Goal: Find contact information: Find contact information

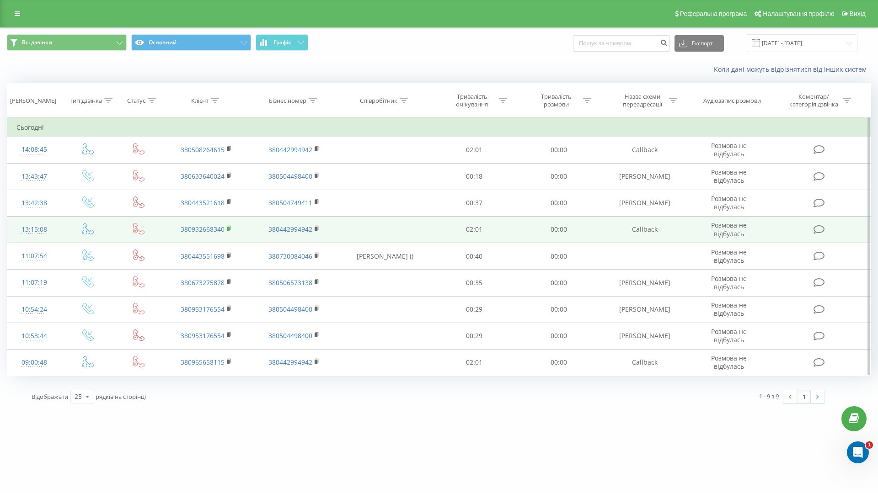
click at [230, 227] on icon at bounding box center [228, 228] width 3 height 4
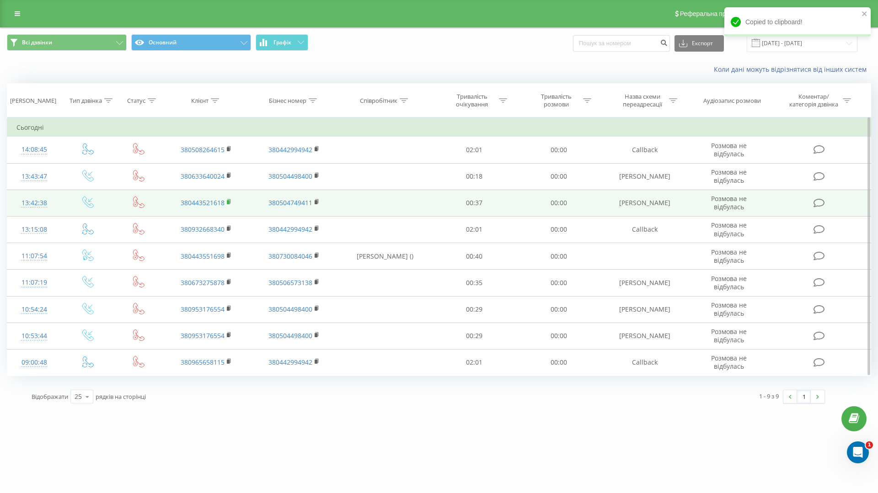
click at [230, 203] on icon at bounding box center [229, 202] width 5 height 6
click at [231, 200] on td "380443521618" at bounding box center [206, 203] width 88 height 27
click at [229, 200] on rect at bounding box center [228, 202] width 3 height 4
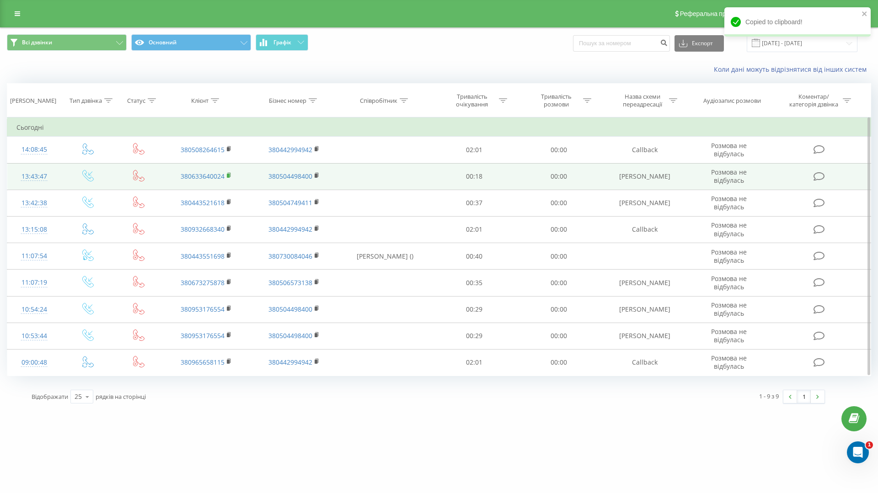
click at [227, 175] on rect at bounding box center [228, 176] width 3 height 4
click at [39, 173] on div "13:43:47" at bounding box center [34, 177] width 36 height 18
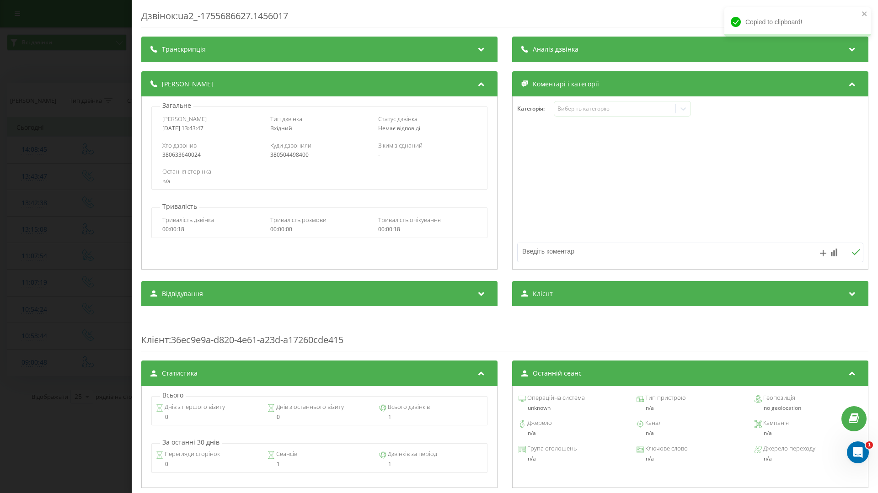
click at [80, 204] on div "Дзвінок : ua2_-1755686627.1456017 Транскрипція Для AI-аналізу майбутніх дзвінкі…" at bounding box center [439, 246] width 878 height 493
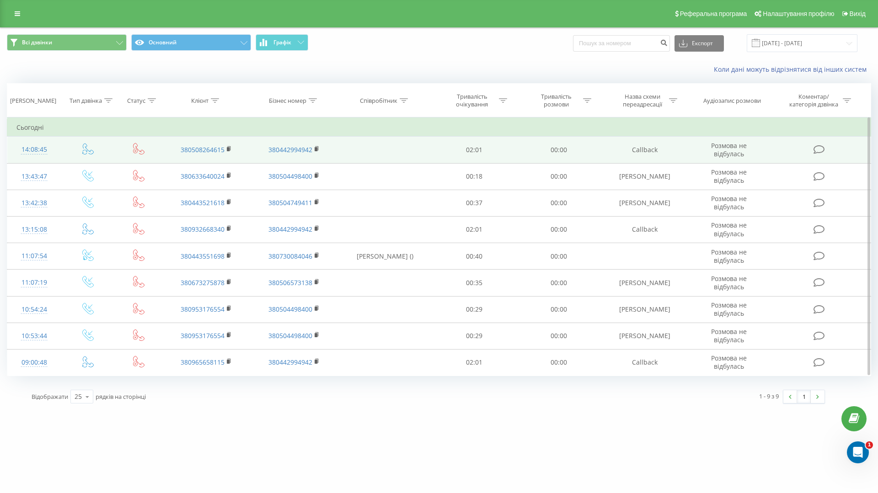
click at [38, 150] on div "14:08:45" at bounding box center [34, 150] width 36 height 18
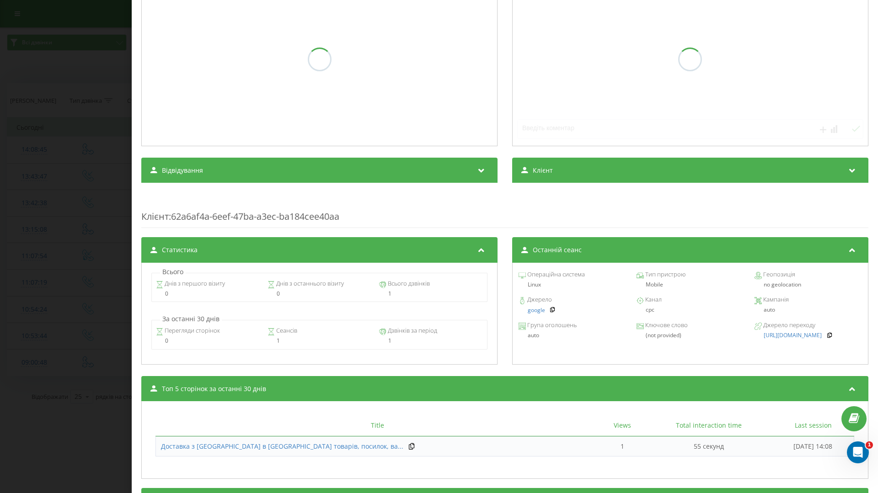
scroll to position [173, 0]
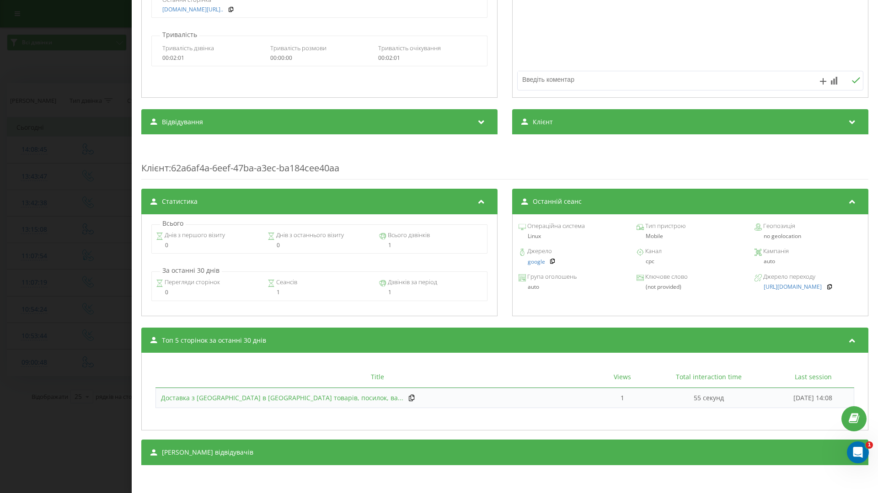
click at [279, 401] on span "Доставка з [GEOGRAPHIC_DATA] в [GEOGRAPHIC_DATA] товарів, посилок, ва..." at bounding box center [282, 398] width 242 height 9
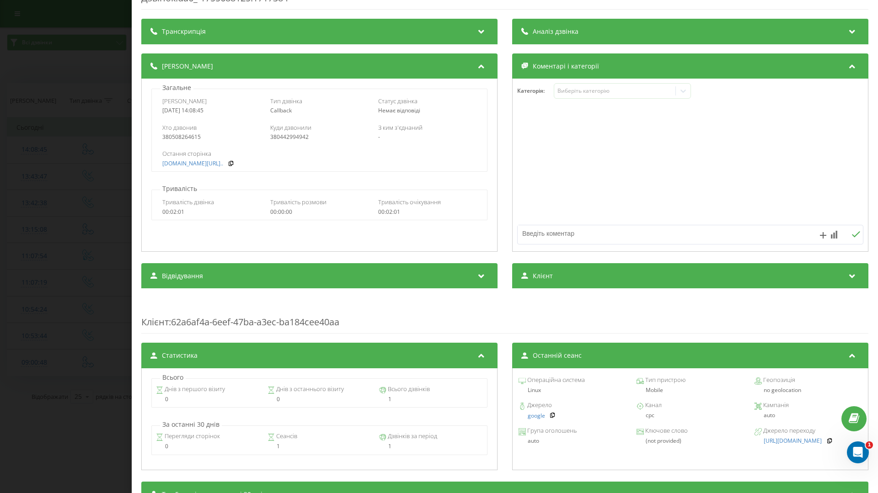
click at [193, 137] on div "380508264615" at bounding box center [211, 137] width 98 height 6
copy div "380508264615"
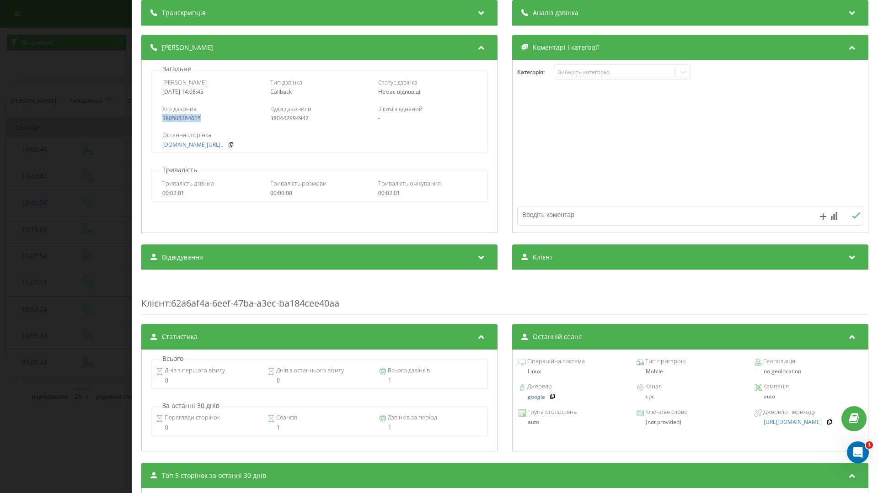
scroll to position [0, 0]
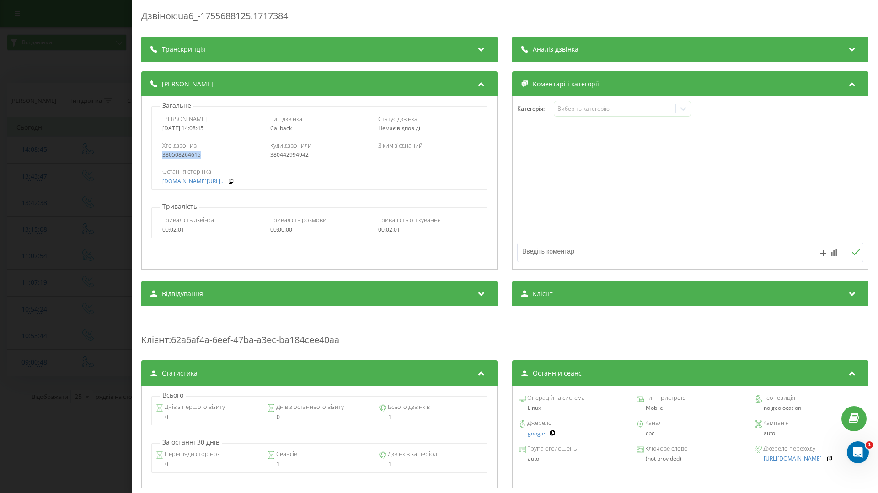
click at [171, 157] on div "380508264615" at bounding box center [211, 155] width 98 height 6
click at [74, 169] on div "Дзвінок : ua6_-1755688125.1717384 Транскрипція Для AI-аналізу майбутніх дзвінкі…" at bounding box center [439, 246] width 878 height 493
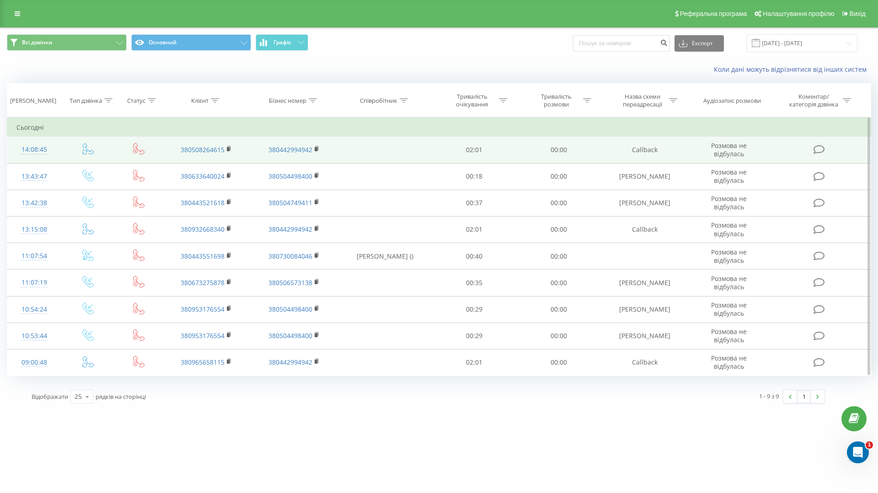
click at [228, 145] on td "380508264615" at bounding box center [206, 150] width 88 height 27
click at [229, 149] on rect at bounding box center [228, 149] width 3 height 4
